Goal: Find specific page/section: Find specific page/section

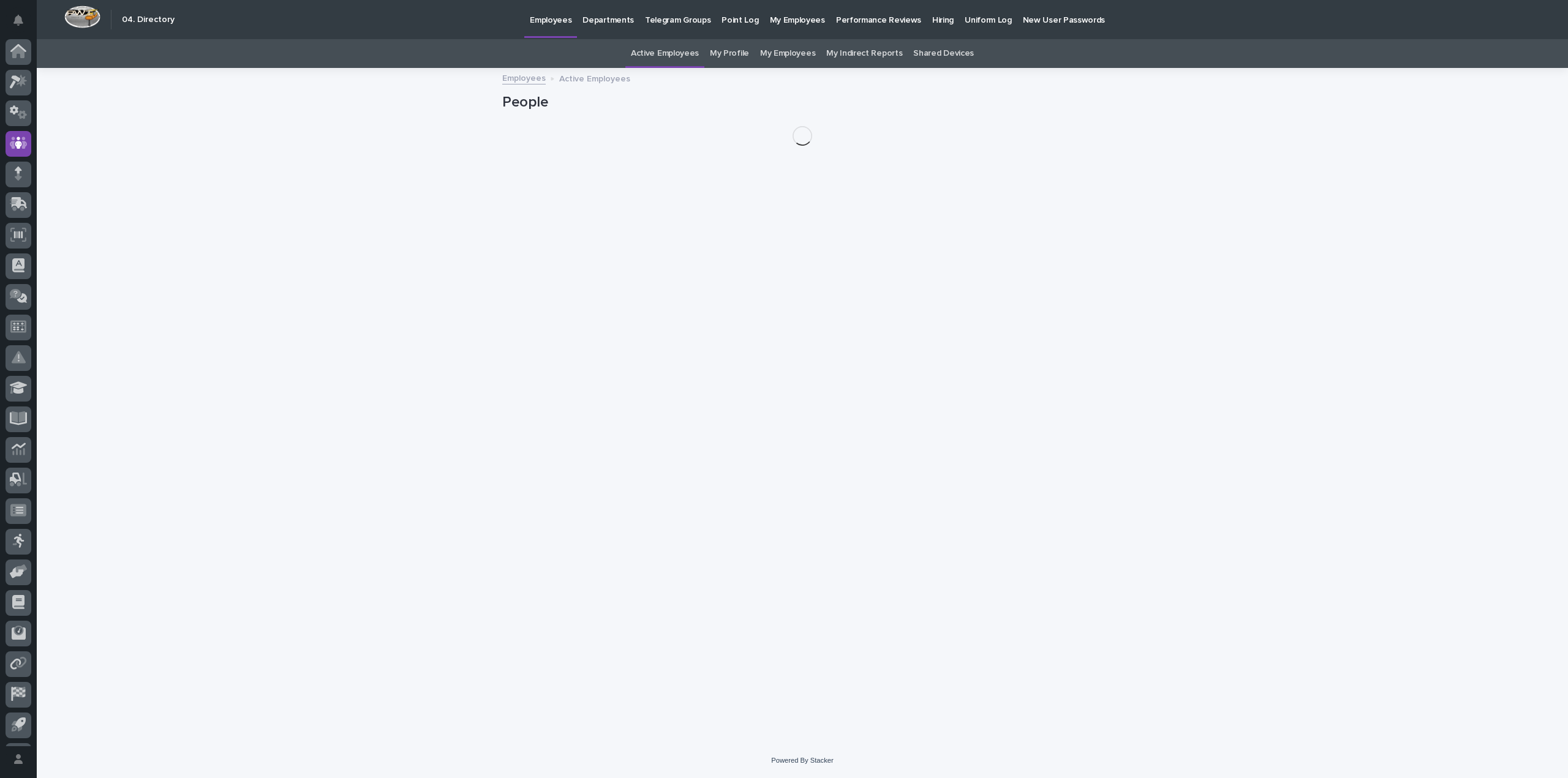
scroll to position [27, 0]
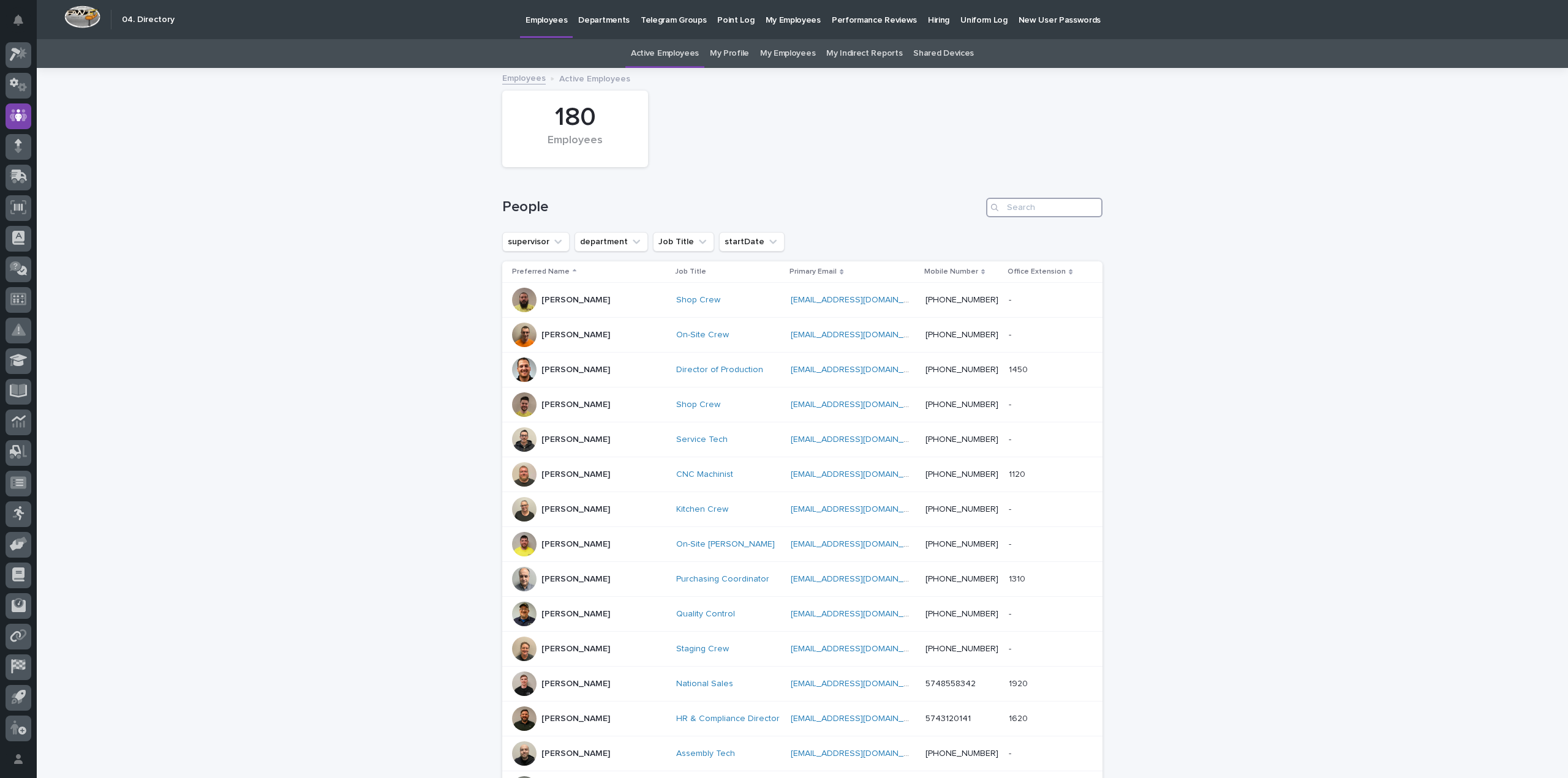
click at [1027, 207] on input "Search" at bounding box center [1044, 208] width 116 height 20
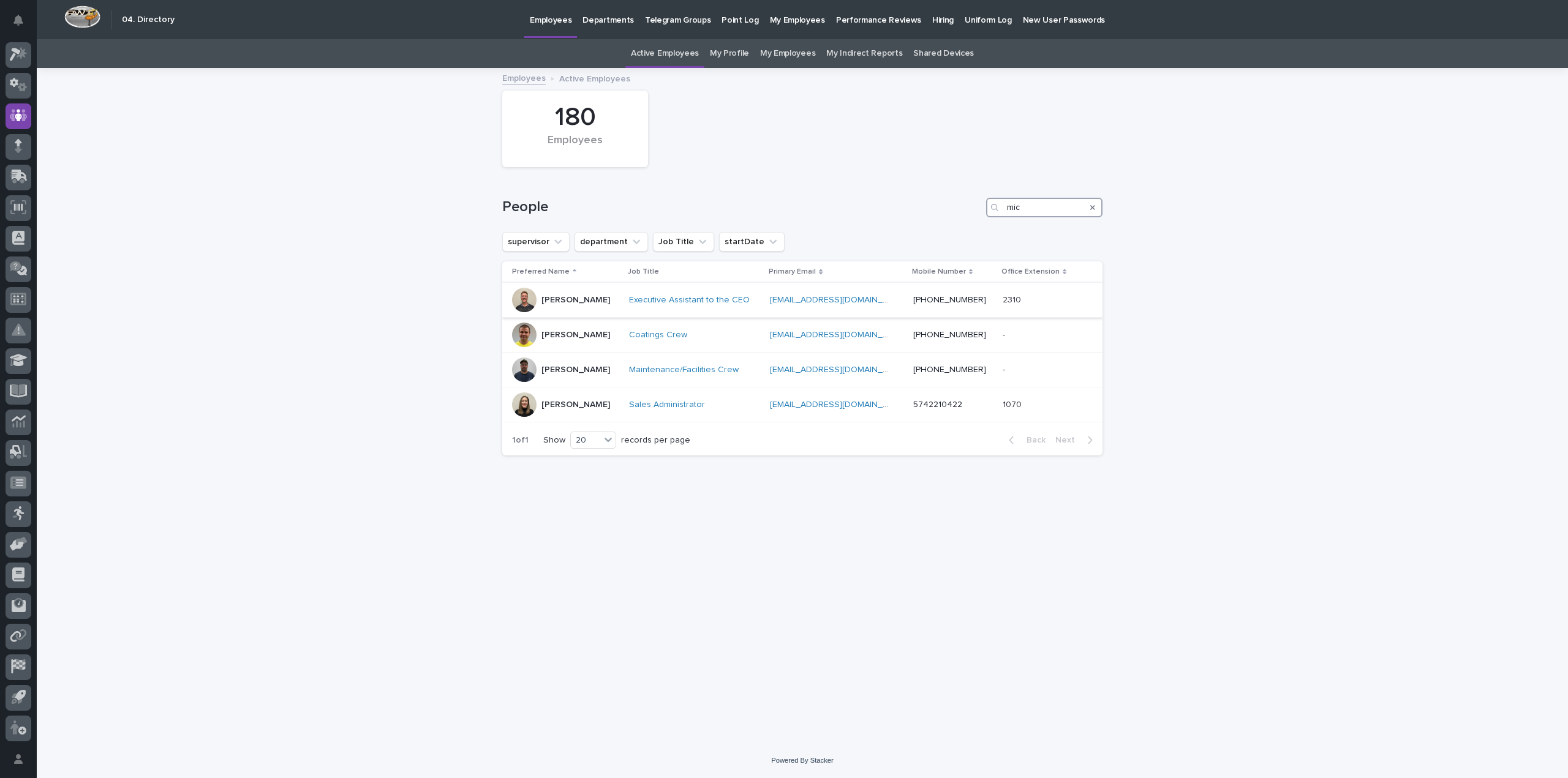
type input "mic"
click at [619, 298] on div "[PERSON_NAME]" at bounding box center [565, 300] width 107 height 25
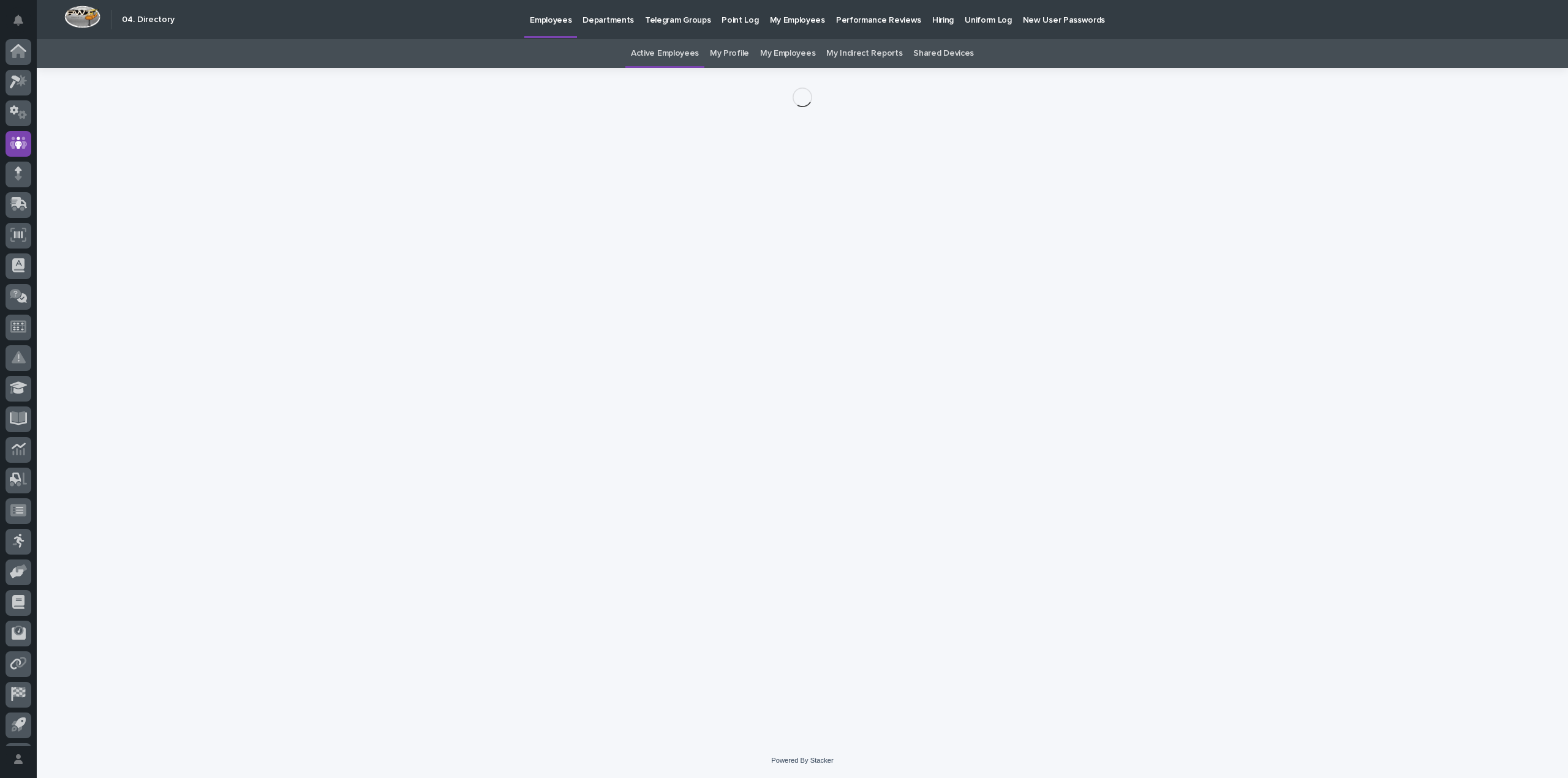
scroll to position [27, 0]
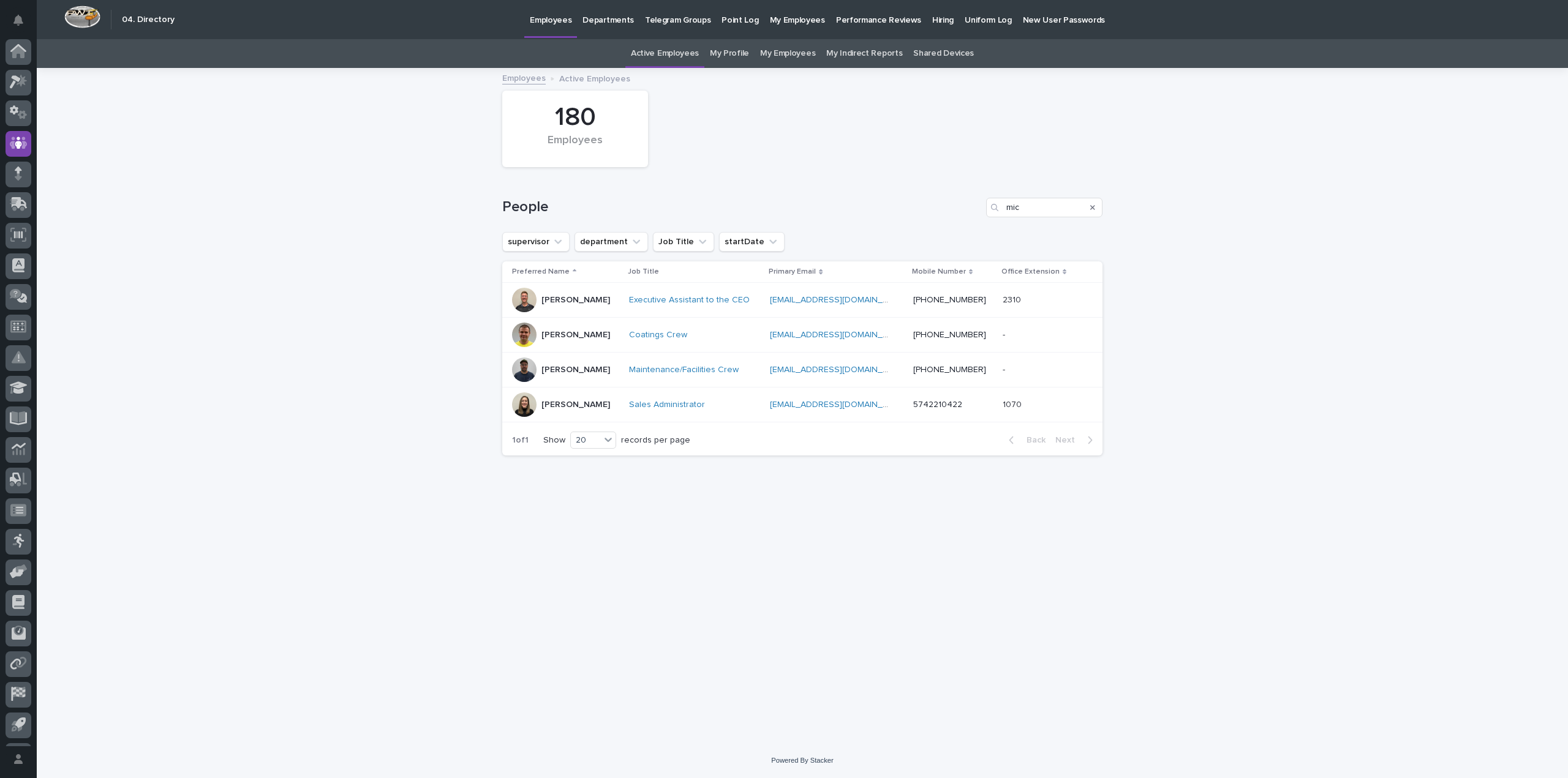
scroll to position [27, 0]
click at [1092, 208] on icon "Search" at bounding box center [1093, 208] width 5 height 5
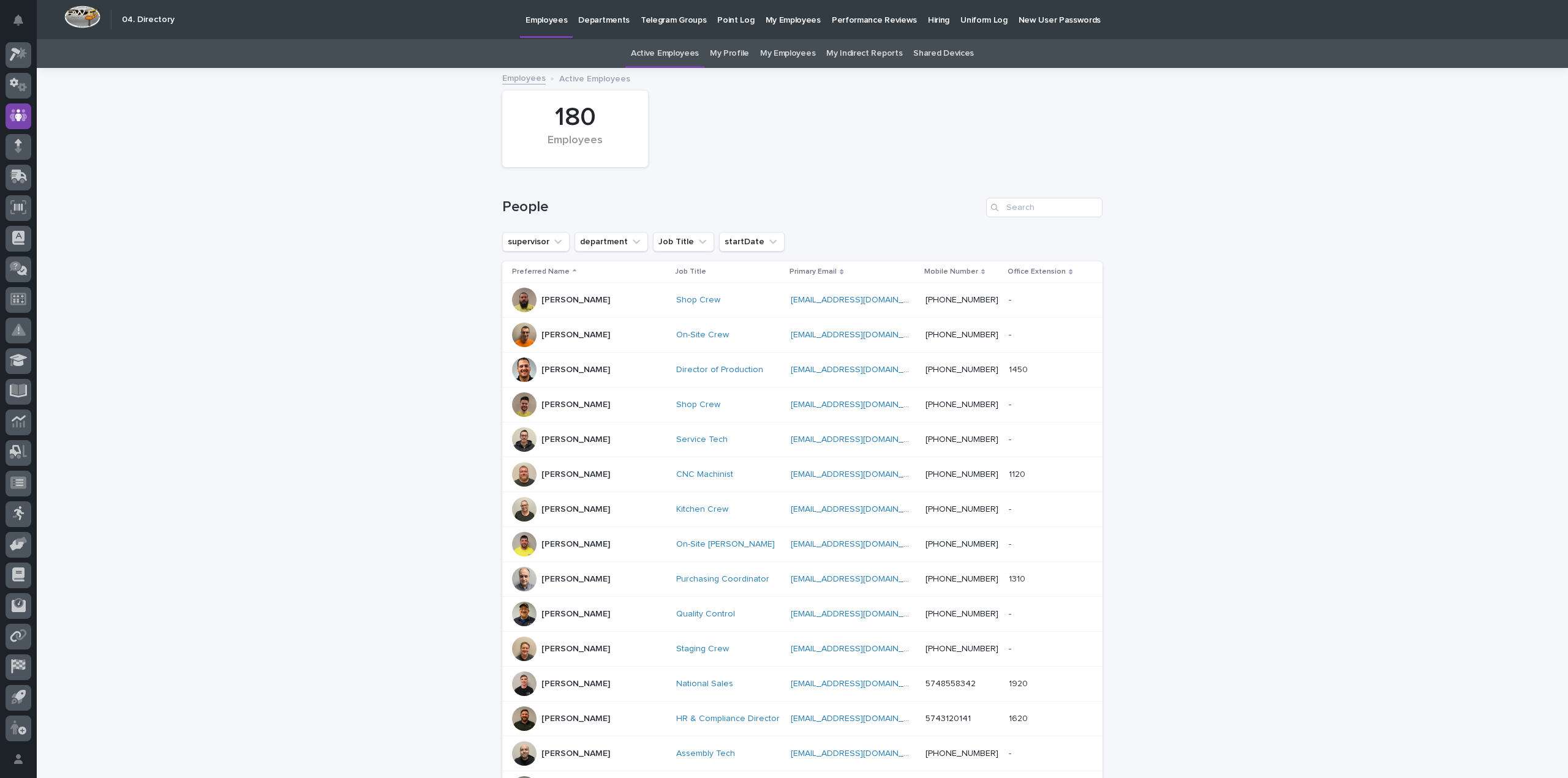
click at [575, 507] on p "[PERSON_NAME]" at bounding box center [575, 510] width 69 height 10
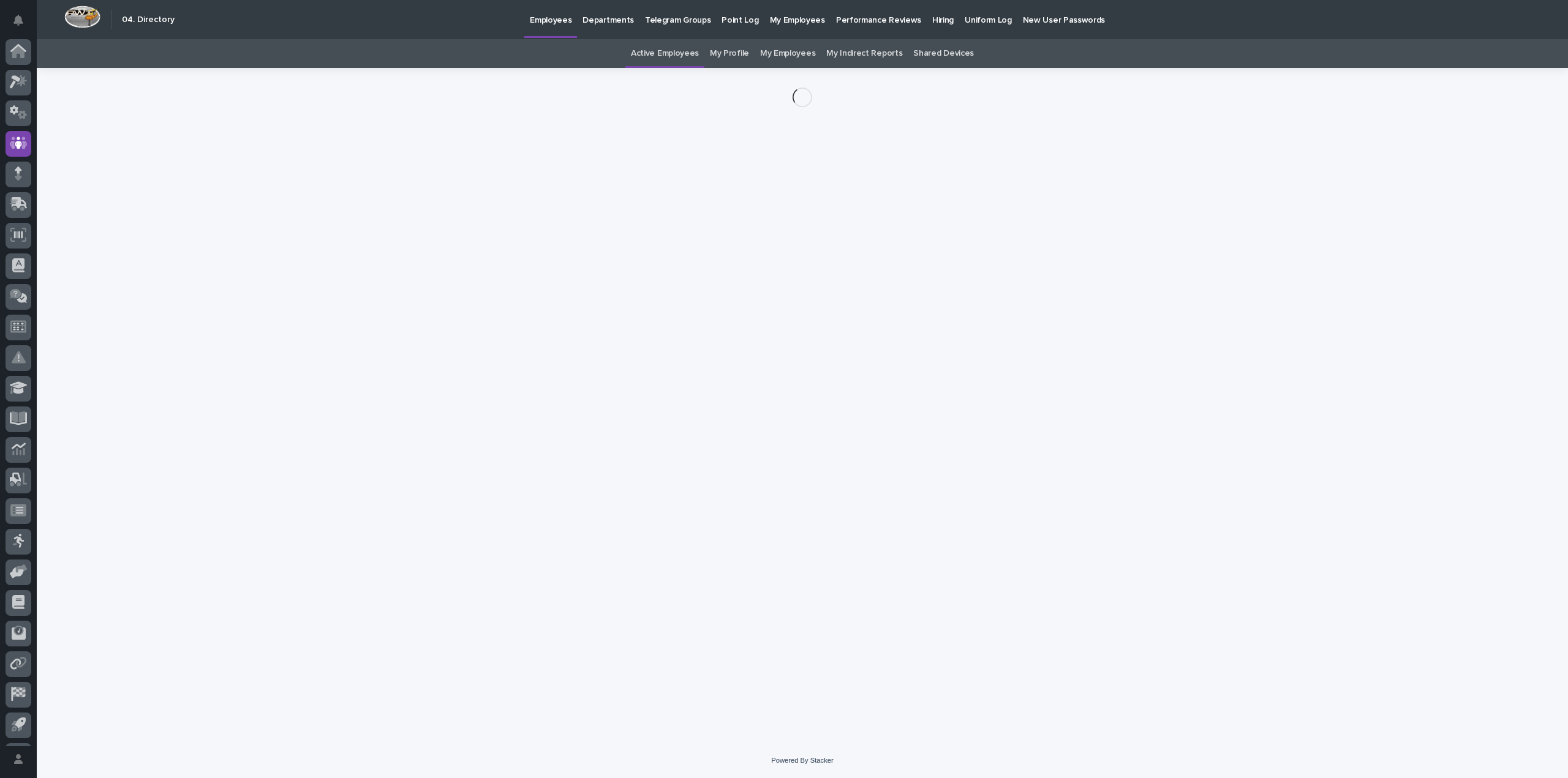
scroll to position [27, 0]
